Goal: Task Accomplishment & Management: Complete application form

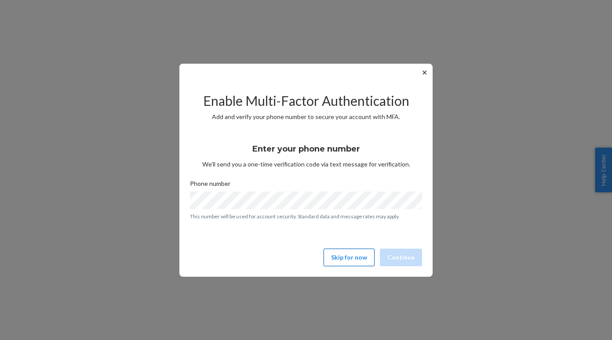
click at [354, 261] on button "Skip for now" at bounding box center [349, 258] width 51 height 18
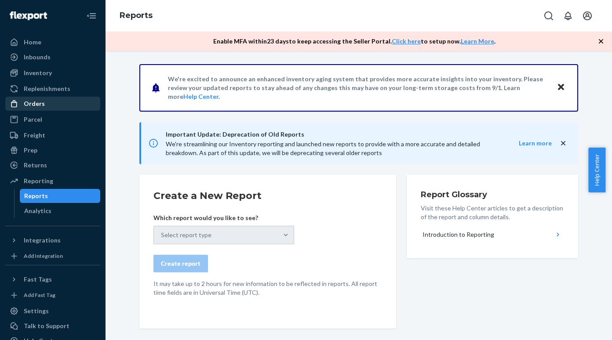
click at [48, 102] on div "Orders" at bounding box center [52, 104] width 93 height 12
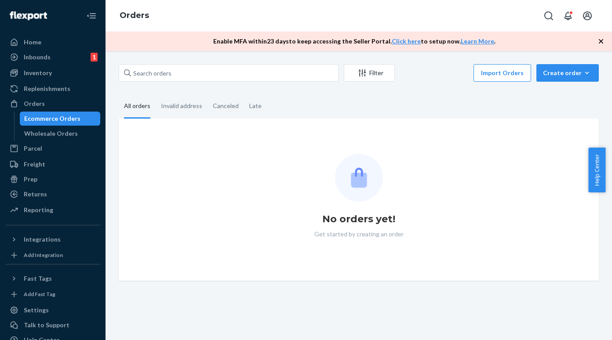
click at [45, 118] on div "Ecommerce Orders" at bounding box center [52, 118] width 56 height 9
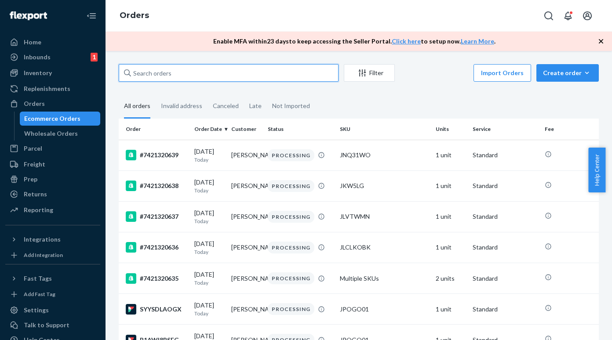
click at [162, 66] on input "text" at bounding box center [229, 73] width 220 height 18
paste input "7421320018"
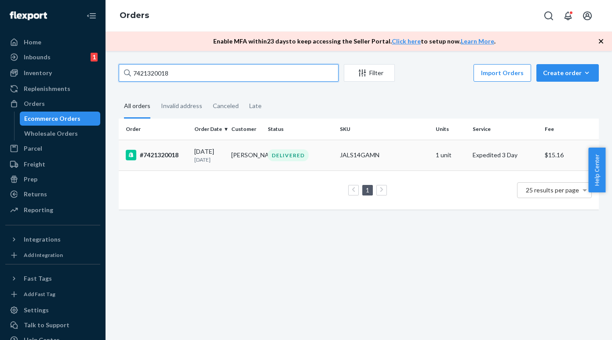
type input "7421320018"
click at [160, 157] on div "#7421320018" at bounding box center [157, 155] width 62 height 11
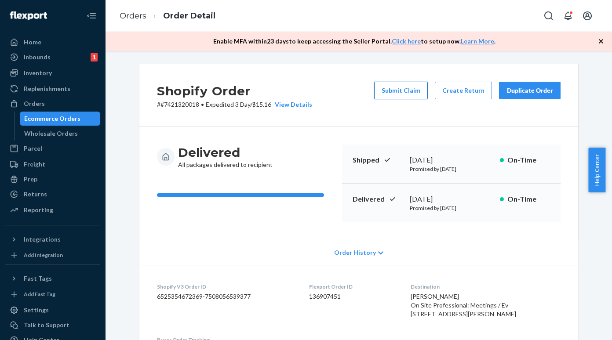
click at [414, 87] on button "Submit Claim" at bounding box center [401, 91] width 54 height 18
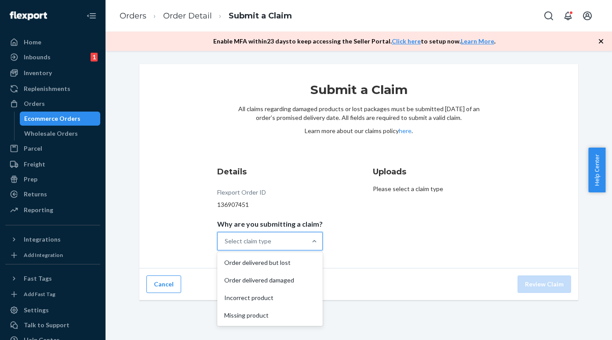
click at [256, 240] on div "Select claim type" at bounding box center [248, 241] width 47 height 9
click at [226, 240] on input "Why are you submitting a claim? option Order delivered but lost focused, 1 of 4…" at bounding box center [225, 241] width 1 height 9
click at [262, 262] on div "Order delivered but lost" at bounding box center [270, 263] width 102 height 18
click at [226, 246] on input "Why are you submitting a claim? option Order delivered damaged focused, 2 of 4.…" at bounding box center [225, 241] width 1 height 9
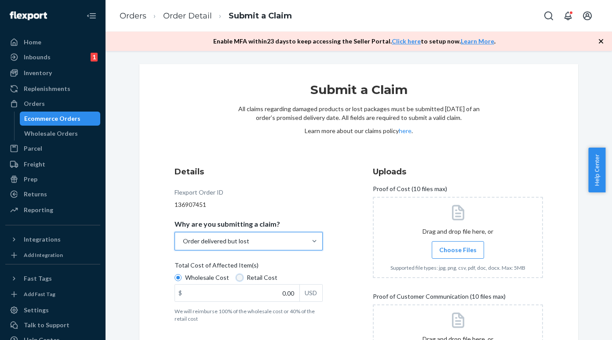
click at [237, 277] on input "Retail Cost" at bounding box center [239, 278] width 7 height 7
radio input "true"
radio input "false"
click at [252, 302] on div "$ 0.00 USD" at bounding box center [249, 294] width 148 height 18
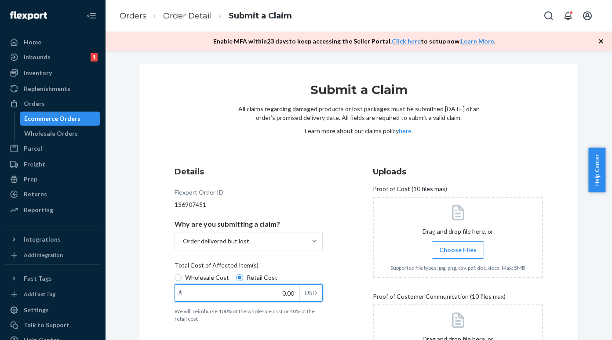
click at [252, 302] on input "0.00" at bounding box center [237, 293] width 124 height 17
paste input "119.99"
type input "119.99"
click at [451, 251] on span "Choose Files" at bounding box center [457, 250] width 37 height 9
click at [458, 251] on input "Choose Files" at bounding box center [458, 250] width 0 height 10
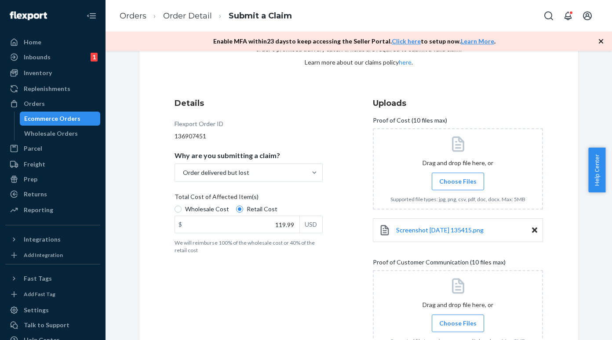
scroll to position [132, 0]
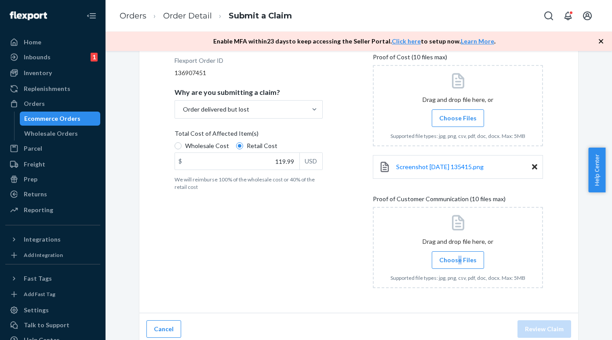
click at [457, 266] on label "Choose Files" at bounding box center [458, 261] width 52 height 18
click at [457, 264] on span "Choose Files" at bounding box center [457, 260] width 37 height 9
click at [458, 264] on input "Choose Files" at bounding box center [458, 261] width 0 height 10
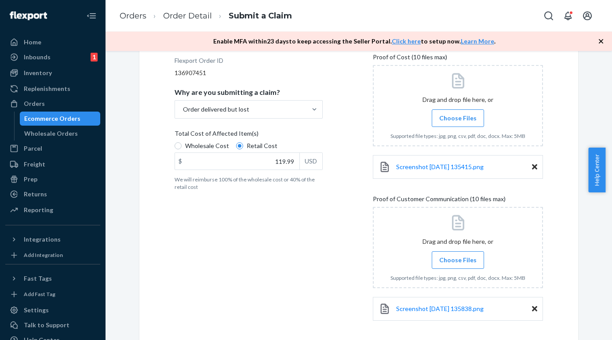
click at [451, 266] on label "Choose Files" at bounding box center [458, 261] width 52 height 18
click at [458, 265] on input "Choose Files" at bounding box center [458, 261] width 0 height 10
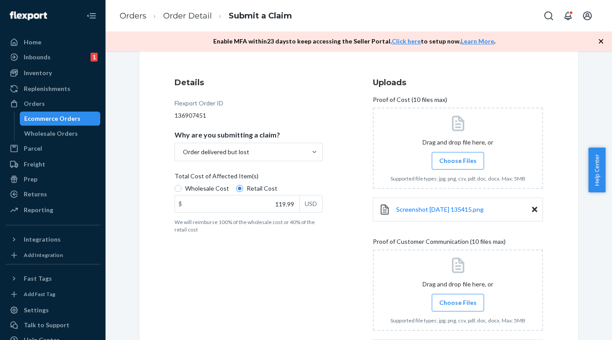
scroll to position [88, 0]
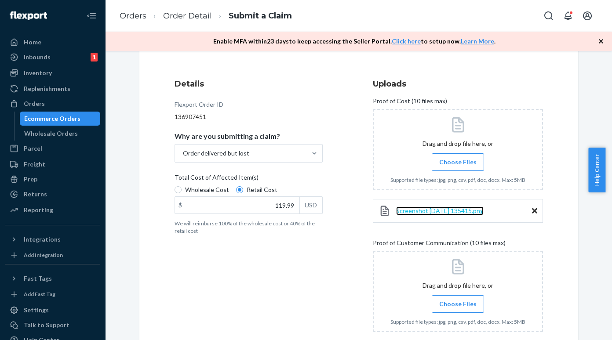
click at [432, 208] on span "Screenshot [DATE] 135415.png" at bounding box center [440, 210] width 88 height 7
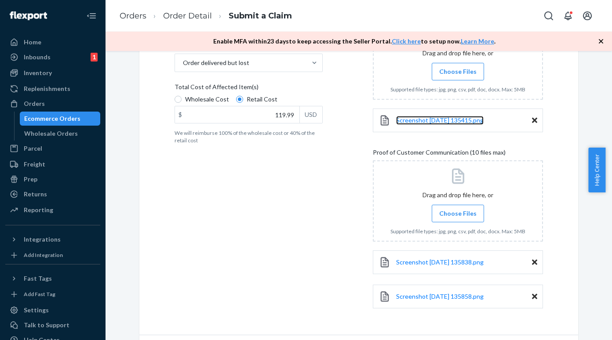
scroll to position [206, 0]
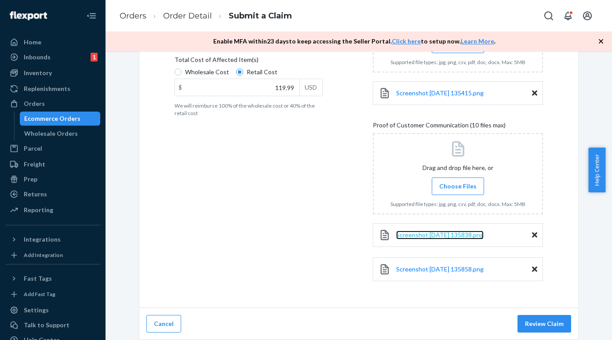
click at [443, 232] on span "Screenshot [DATE] 135838.png" at bounding box center [440, 234] width 88 height 7
click at [442, 269] on span "Screenshot [DATE] 135858.png" at bounding box center [440, 269] width 88 height 7
click at [447, 183] on span "Choose Files" at bounding box center [457, 186] width 37 height 9
click at [458, 183] on input "Choose Files" at bounding box center [458, 187] width 0 height 10
click at [537, 323] on button "Review Claim" at bounding box center [545, 324] width 54 height 18
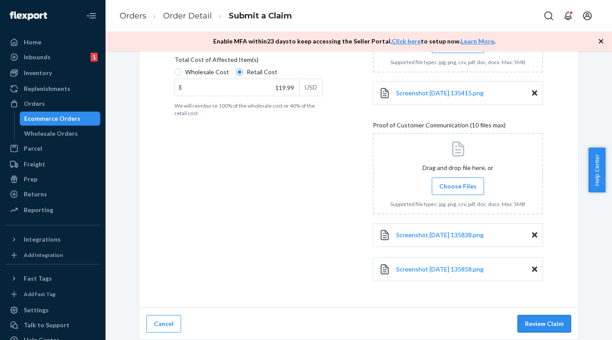
scroll to position [44, 0]
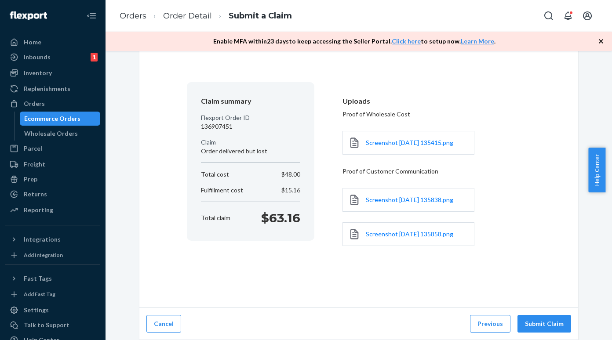
click at [537, 323] on button "Submit Claim" at bounding box center [545, 324] width 54 height 18
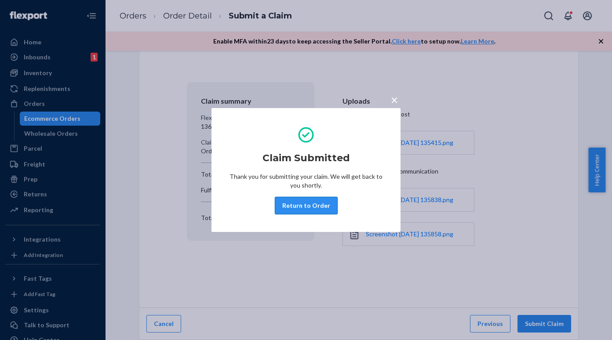
click at [316, 201] on button "Return to Order" at bounding box center [306, 206] width 63 height 18
